Goal: Check status: Check status

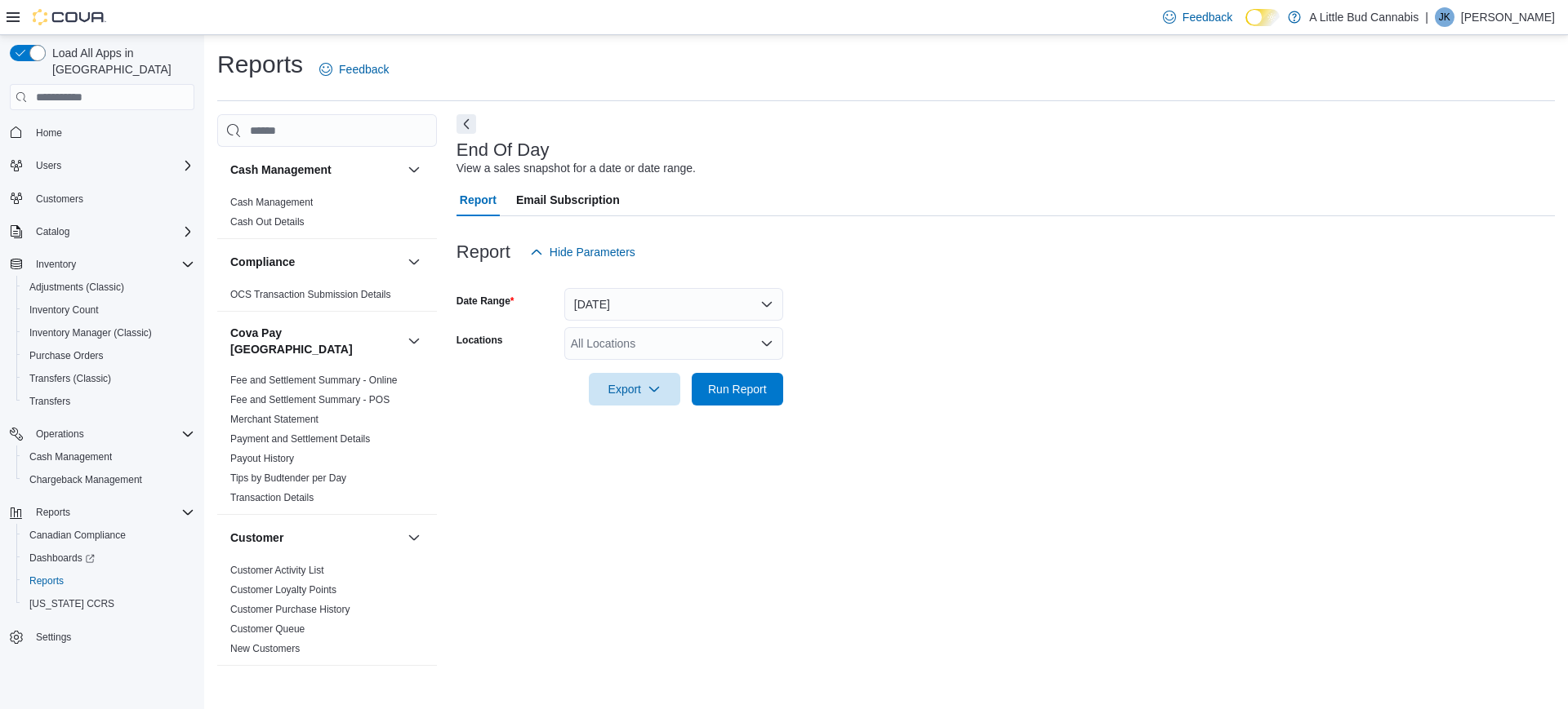
click at [647, 342] on div "All Locations" at bounding box center [673, 343] width 219 height 32
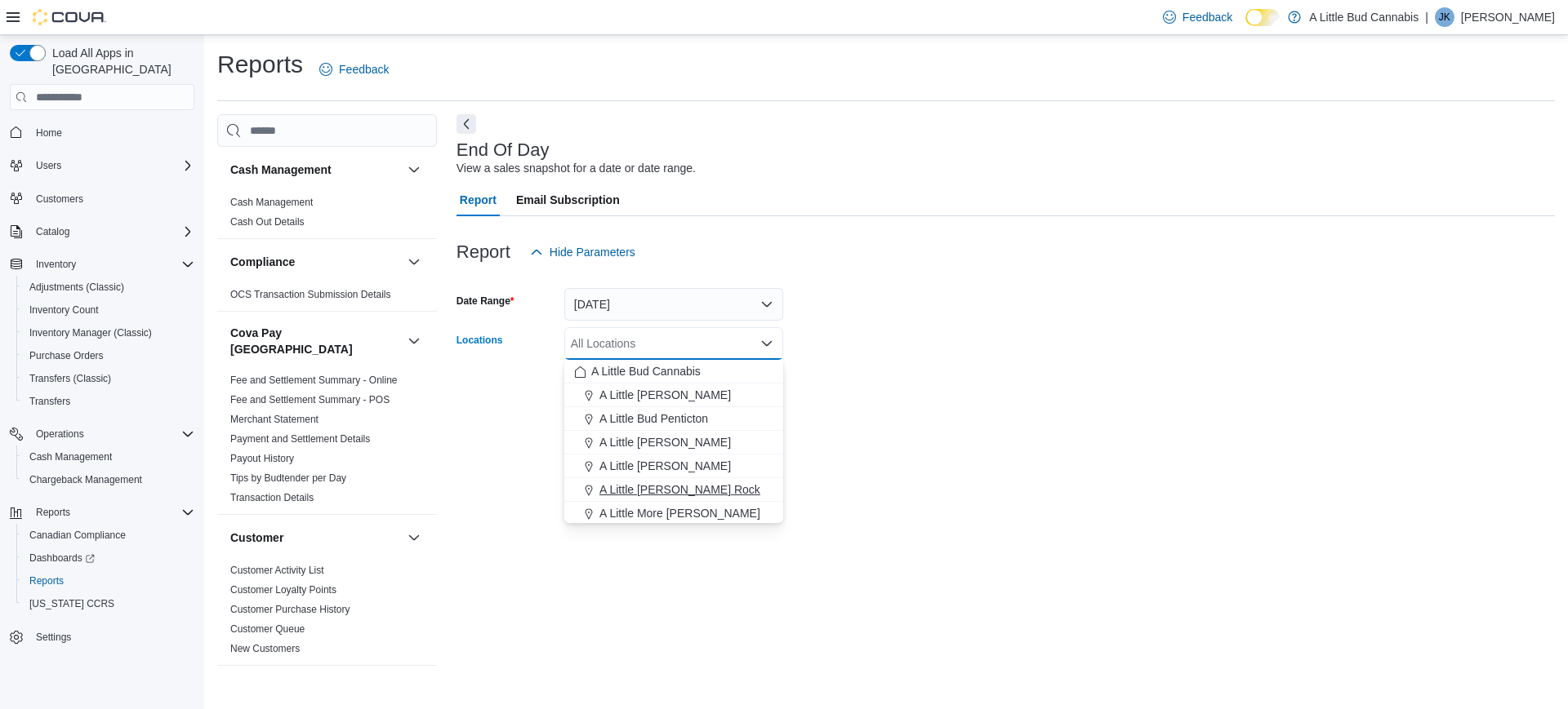
click at [672, 484] on span "A Little [PERSON_NAME] Rock" at bounding box center [680, 489] width 161 height 17
click at [919, 452] on div "End Of Day View a sales snapshot for a date or date range. Report Email Subscri…" at bounding box center [1005, 396] width 1098 height 565
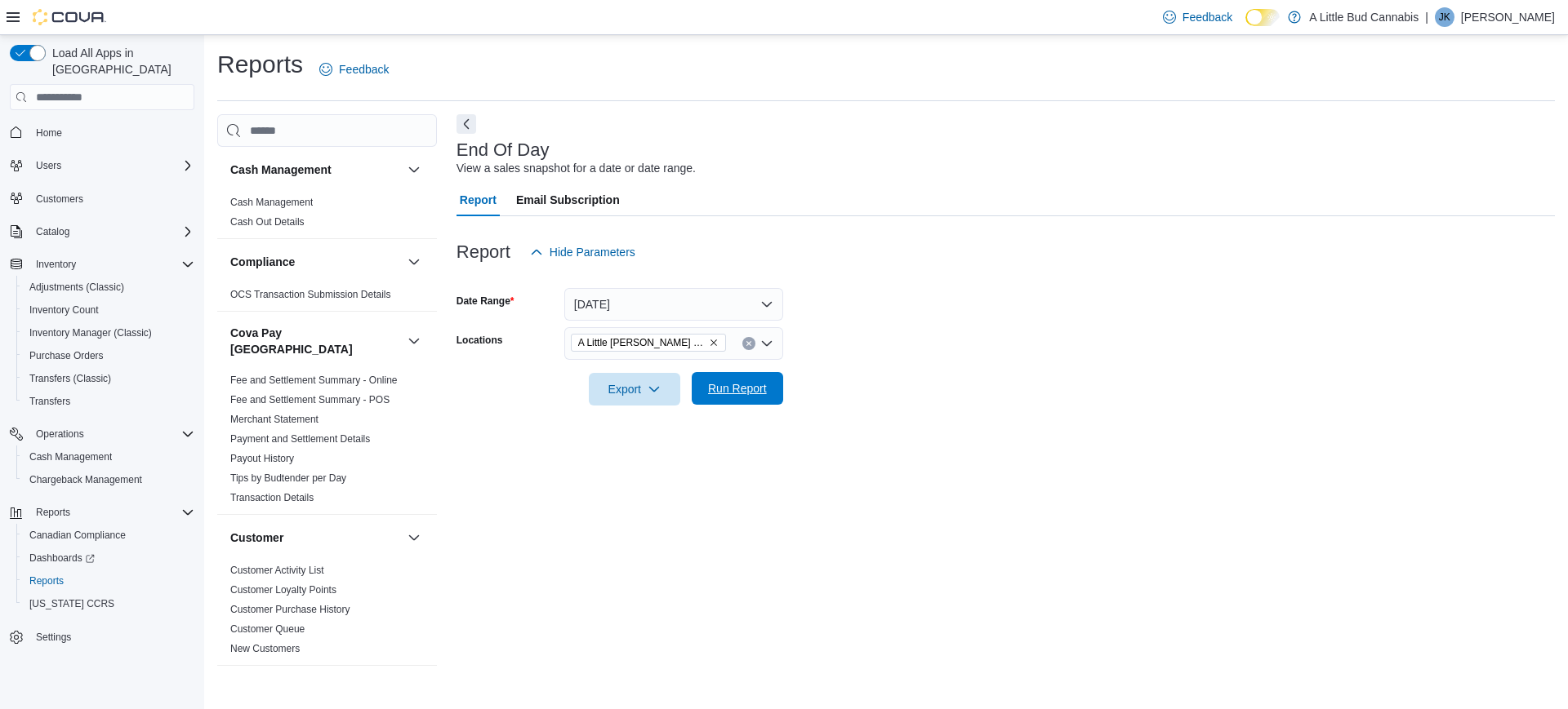
click at [738, 401] on span "Run Report" at bounding box center [737, 387] width 72 height 32
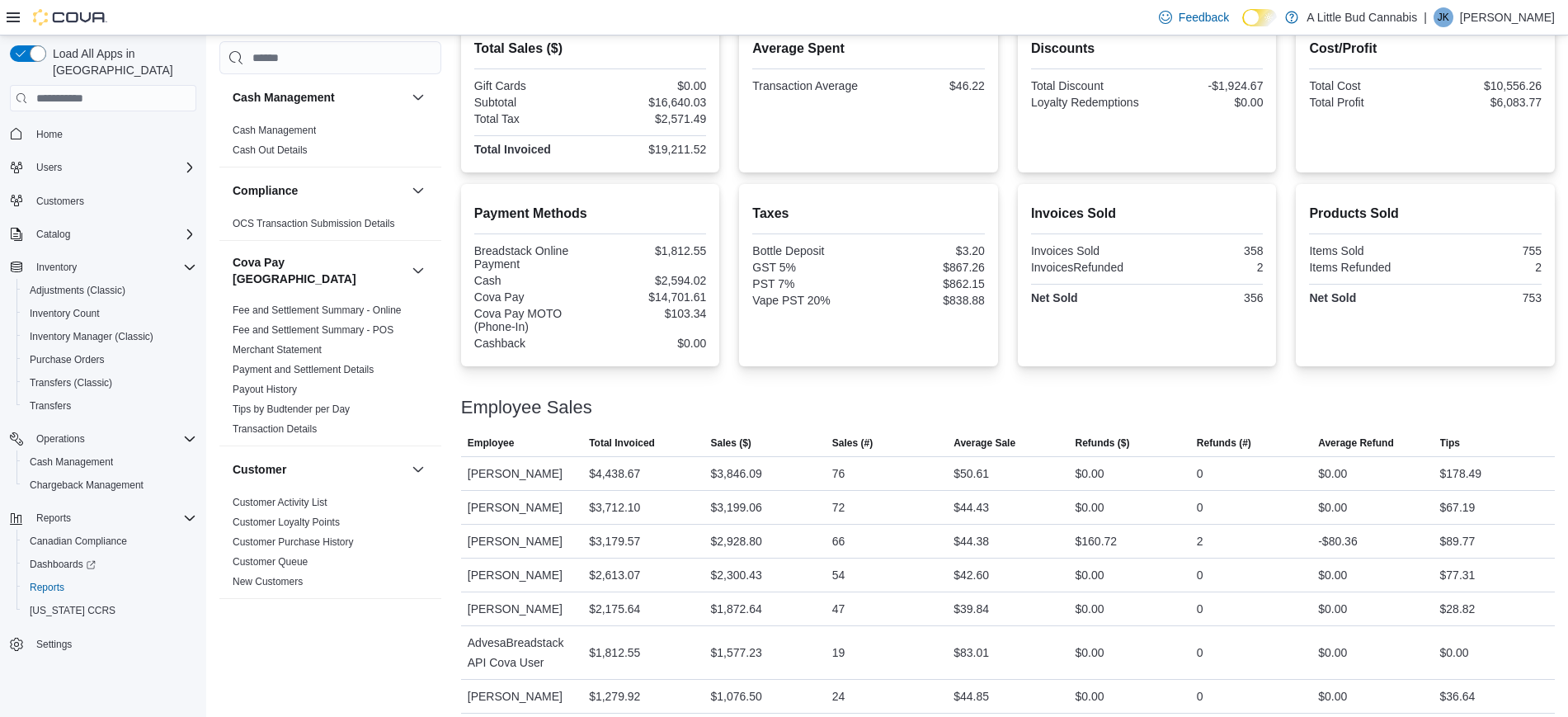
scroll to position [420, 0]
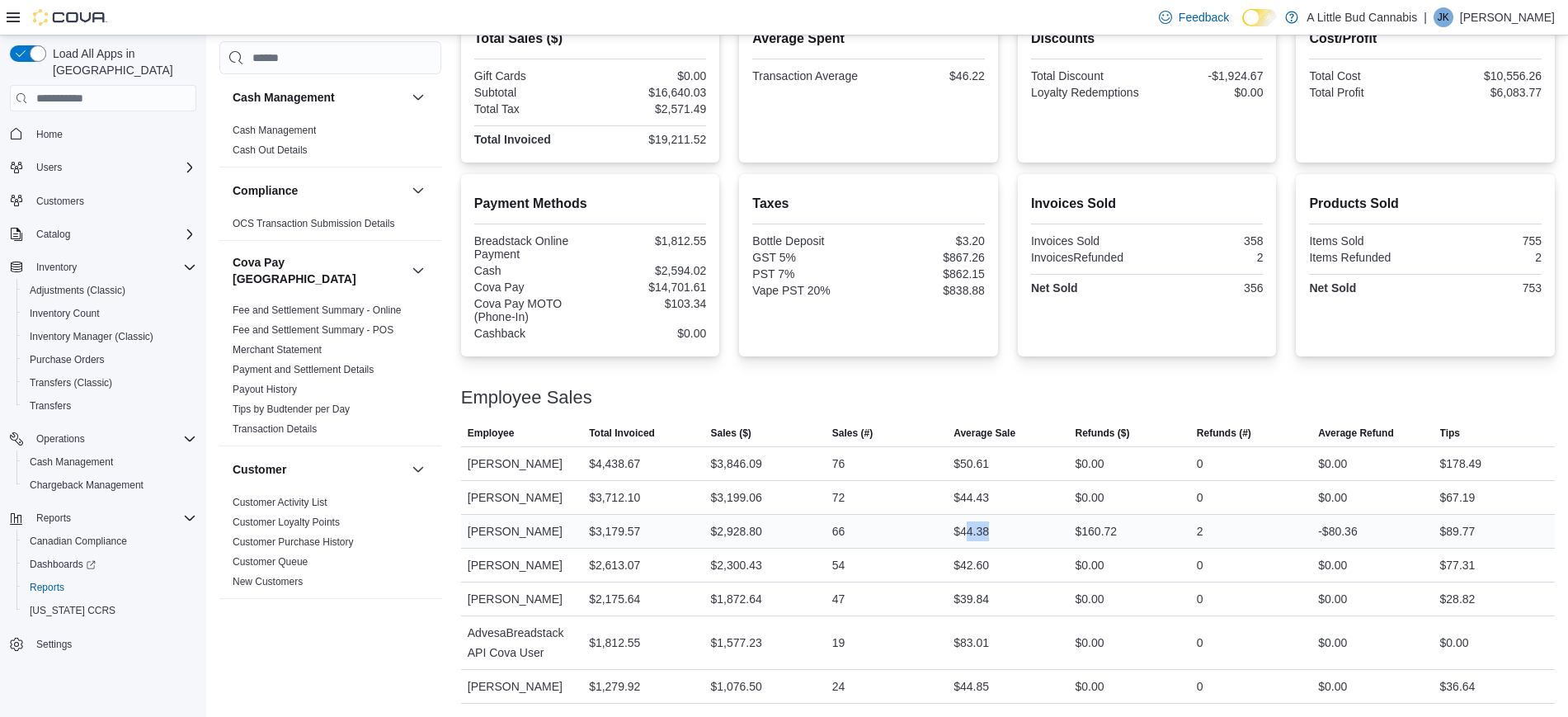
drag, startPoint x: 998, startPoint y: 536, endPoint x: 970, endPoint y: 536, distance: 28.0
click at [970, 536] on div "$44.38" at bounding box center [1007, 531] width 121 height 33
click at [979, 533] on div "$44.38" at bounding box center [971, 532] width 36 height 20
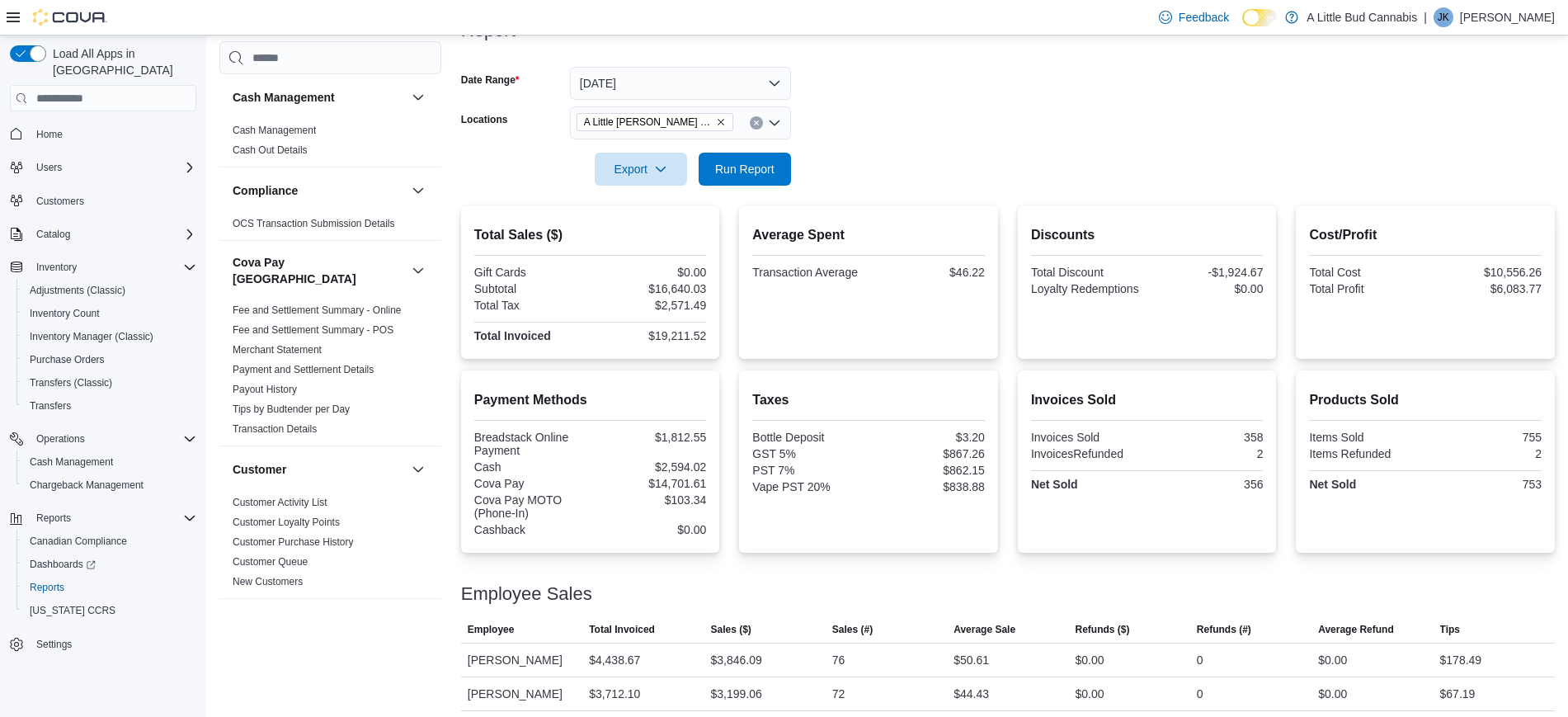
scroll to position [214, 0]
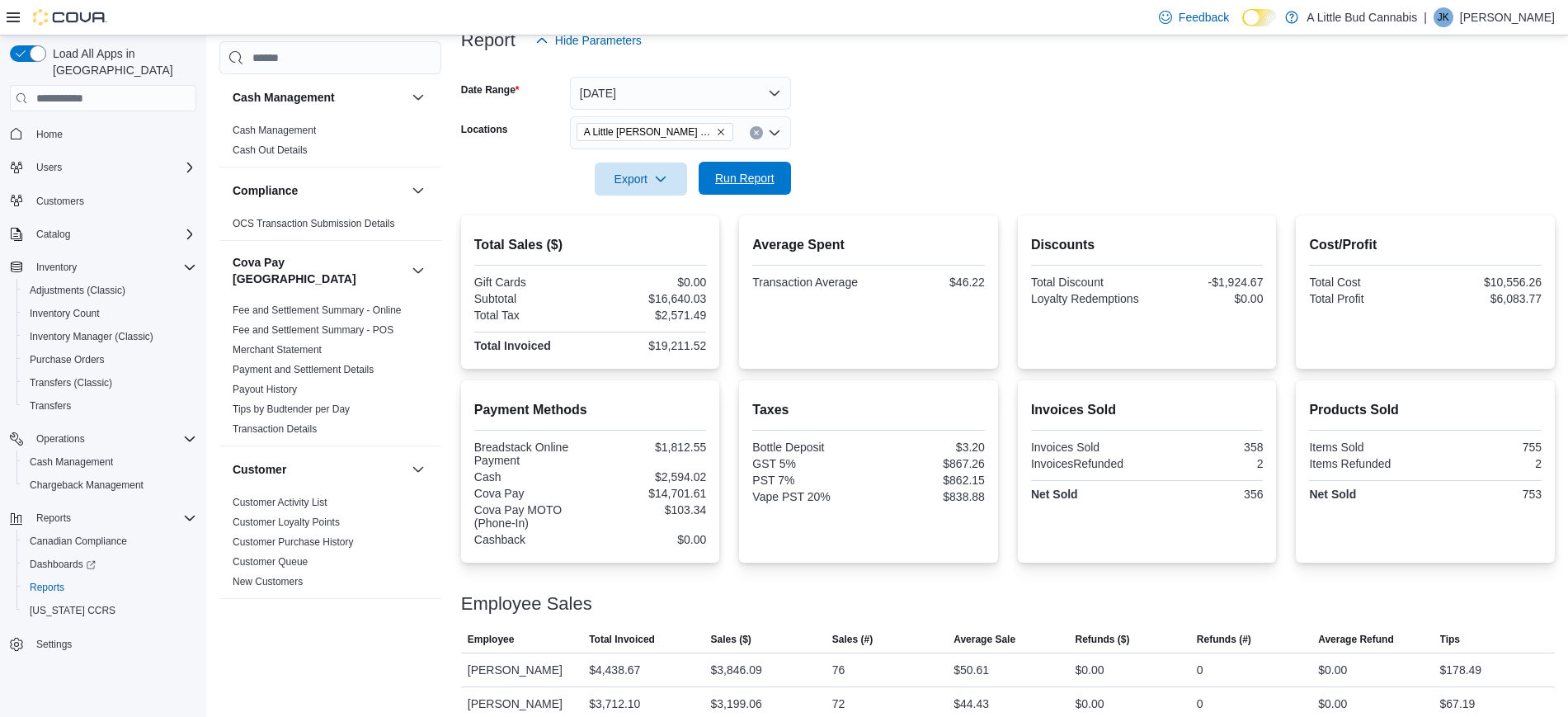
click at [771, 184] on span "Run Report" at bounding box center [744, 178] width 59 height 17
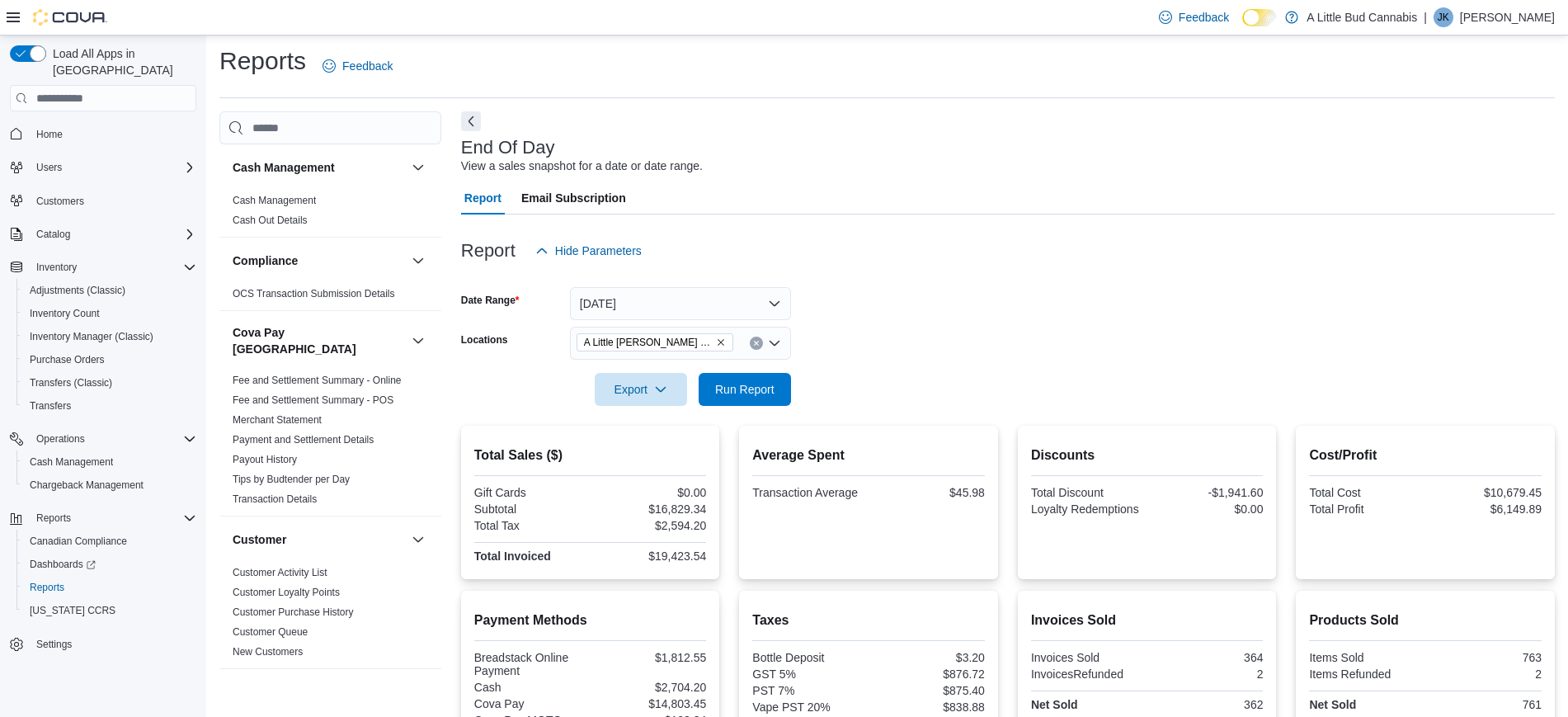
scroll to position [0, 0]
